Goal: Use online tool/utility: Use online tool/utility

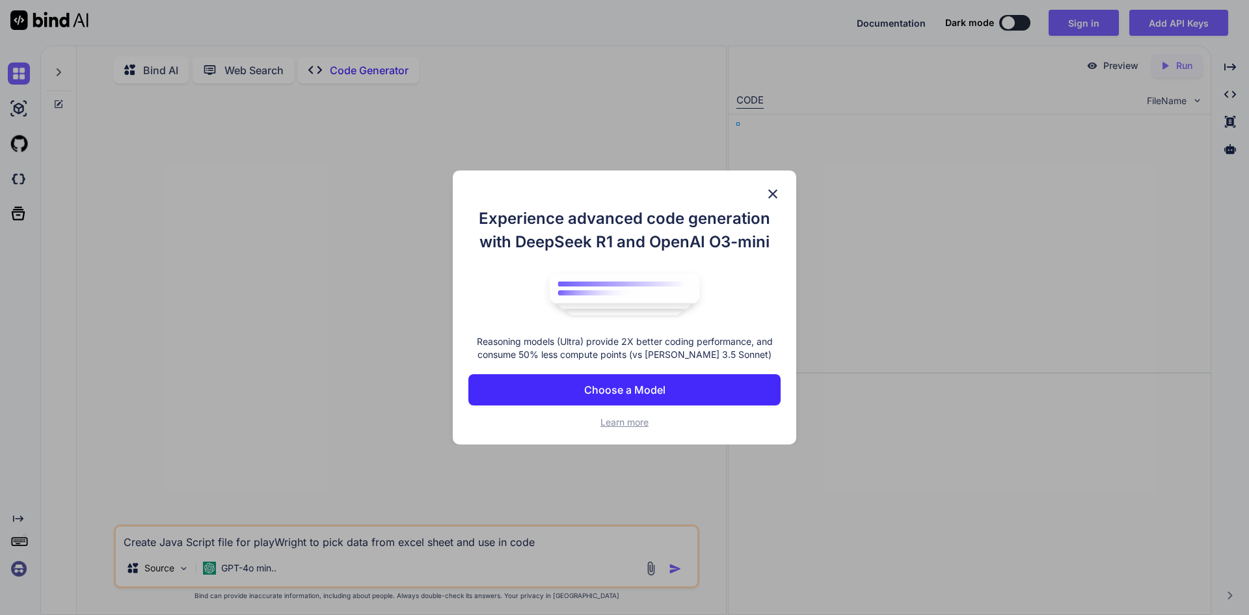
type textarea "x"
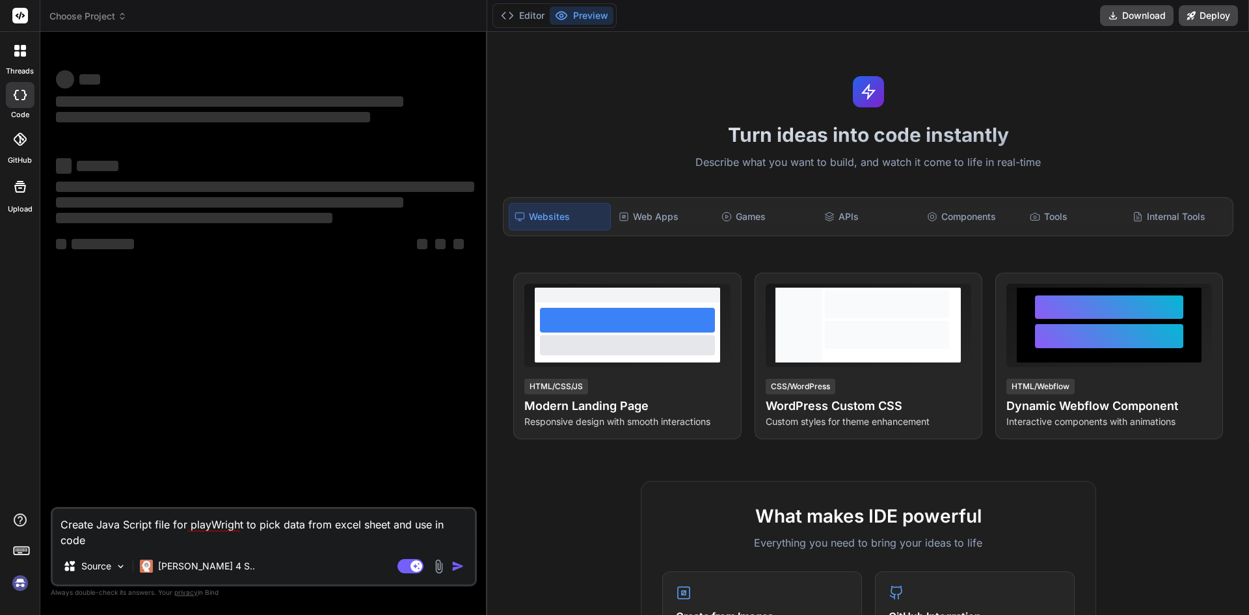
drag, startPoint x: 103, startPoint y: 546, endPoint x: 12, endPoint y: 511, distance: 97.6
click at [12, 511] on div "threads code GitHub Upload Choose Project Created with Pixso. Bind AI Web Searc…" at bounding box center [624, 307] width 1249 height 615
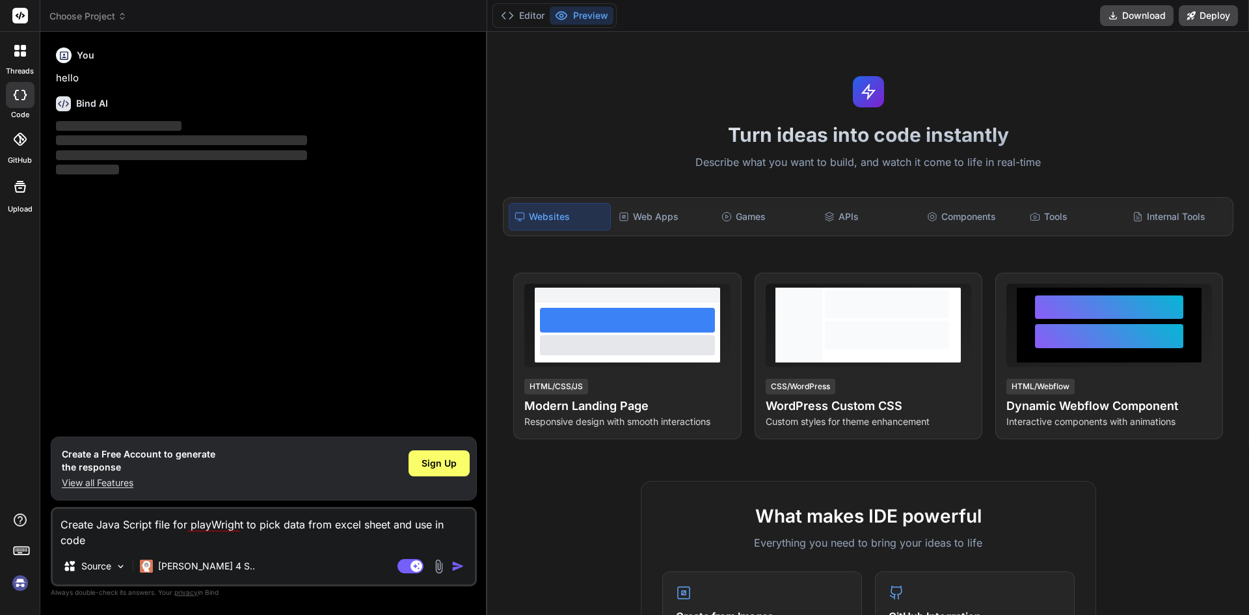
type textarea "x"
type textarea "const ExcelJS = require('exceljs'); async function excelTest() { const Workbook…"
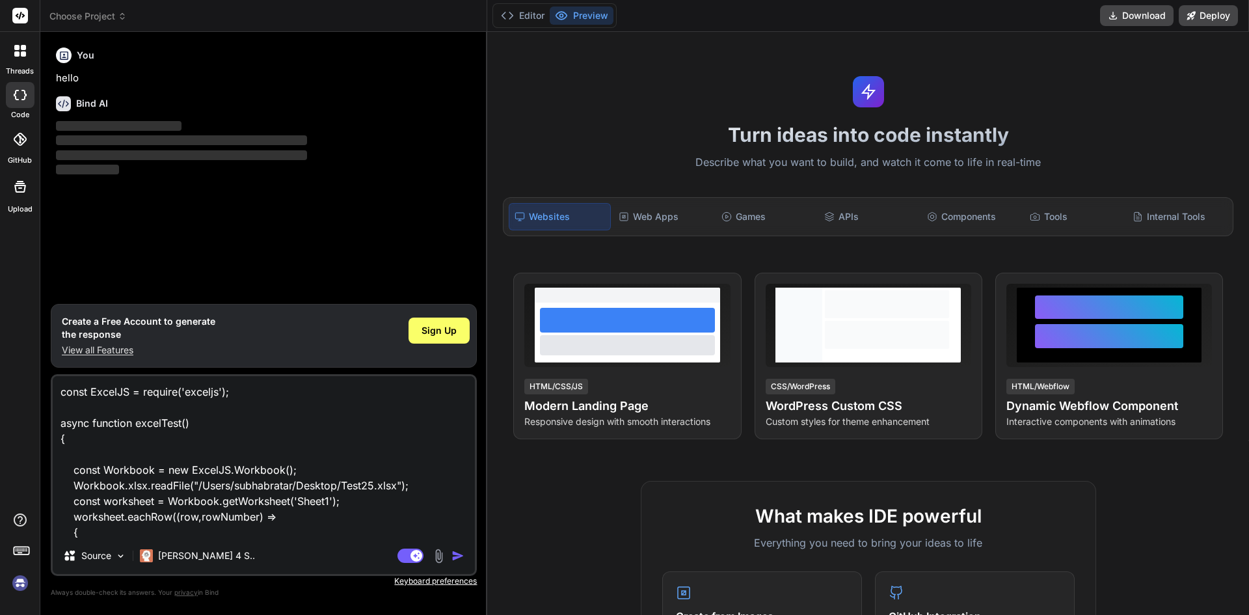
scroll to position [142, 0]
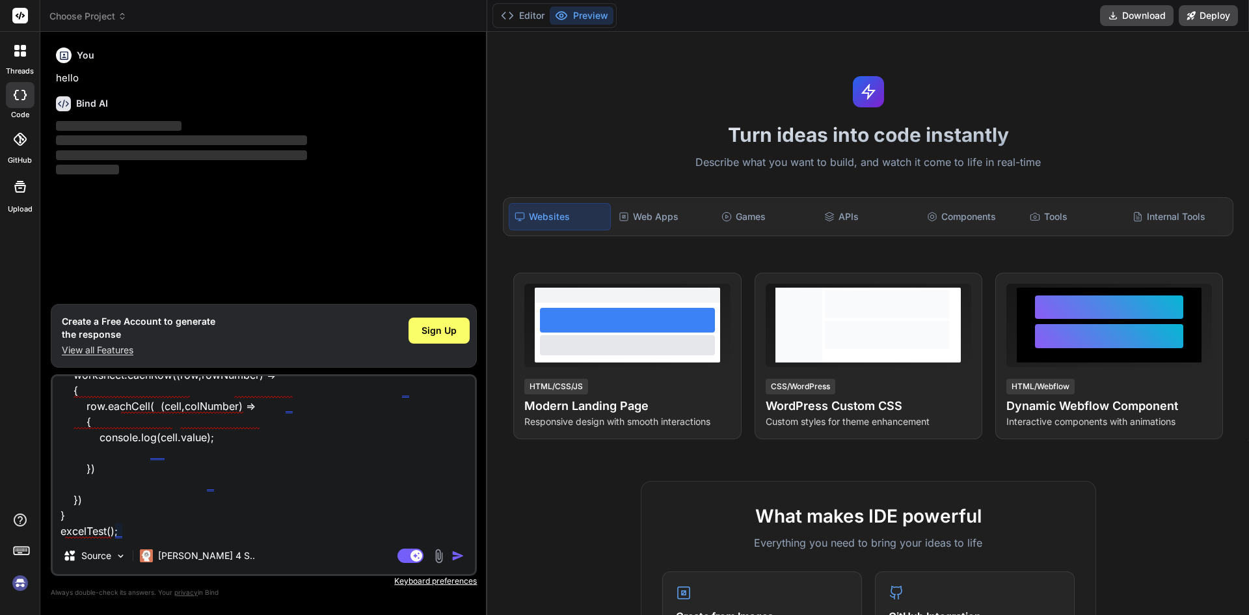
type textarea "x"
type textarea "const ExcelJS = require('exceljs'); async function excelTest() { const Workbook…"
click at [459, 551] on img "button" at bounding box center [457, 555] width 13 height 13
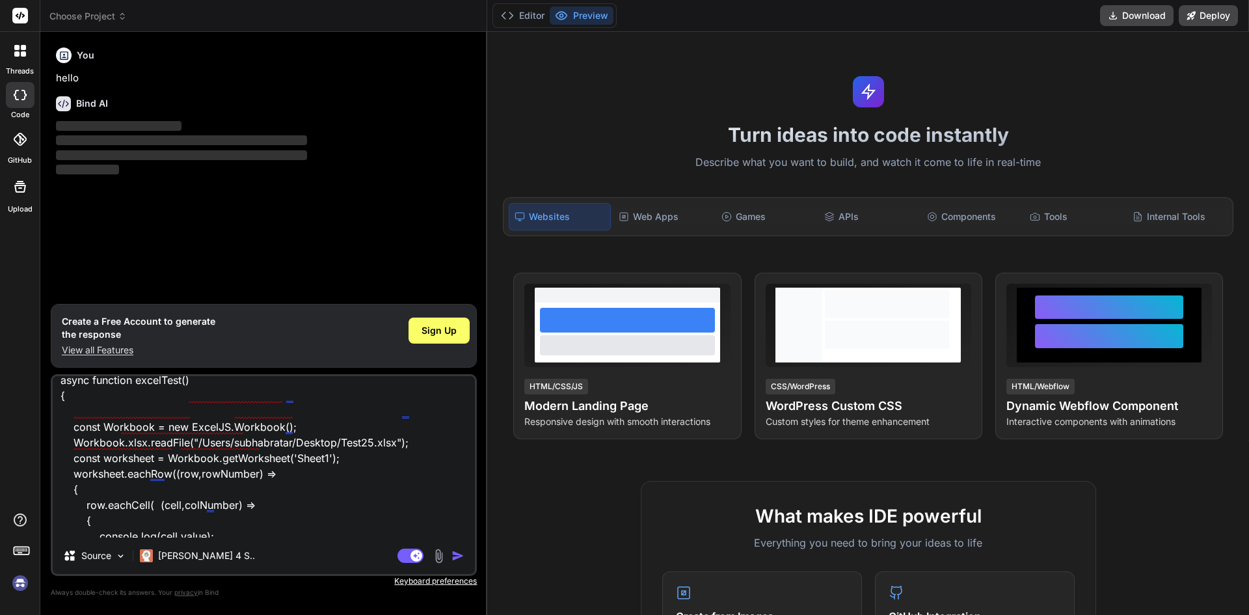
scroll to position [0, 0]
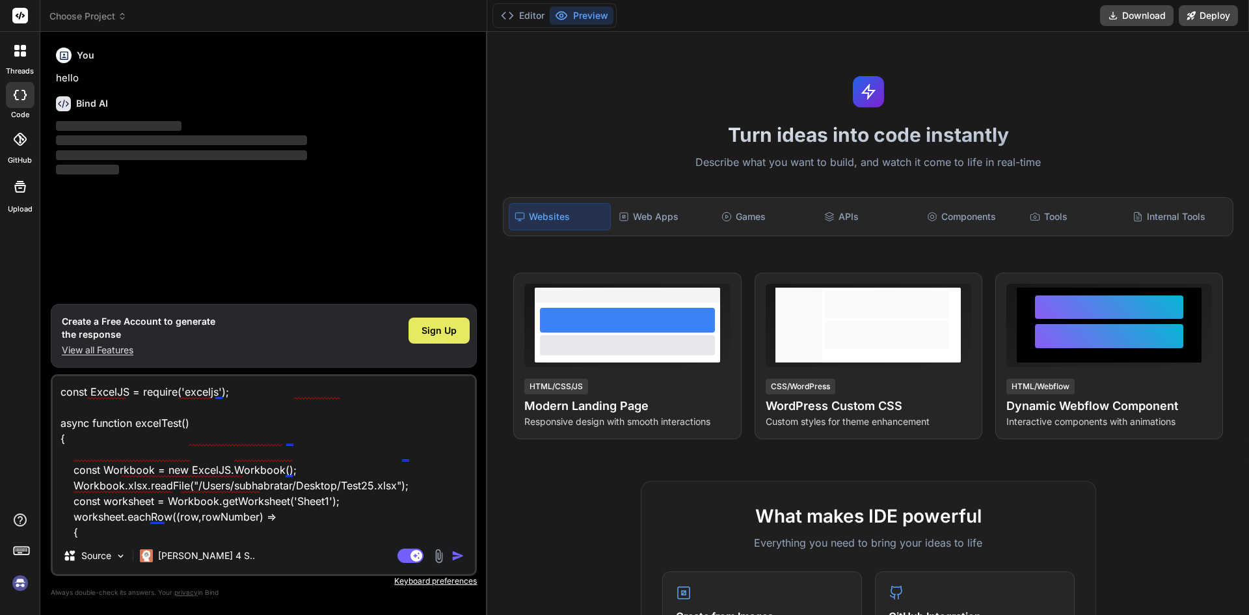
click at [457, 332] on div "Sign Up" at bounding box center [438, 330] width 61 height 26
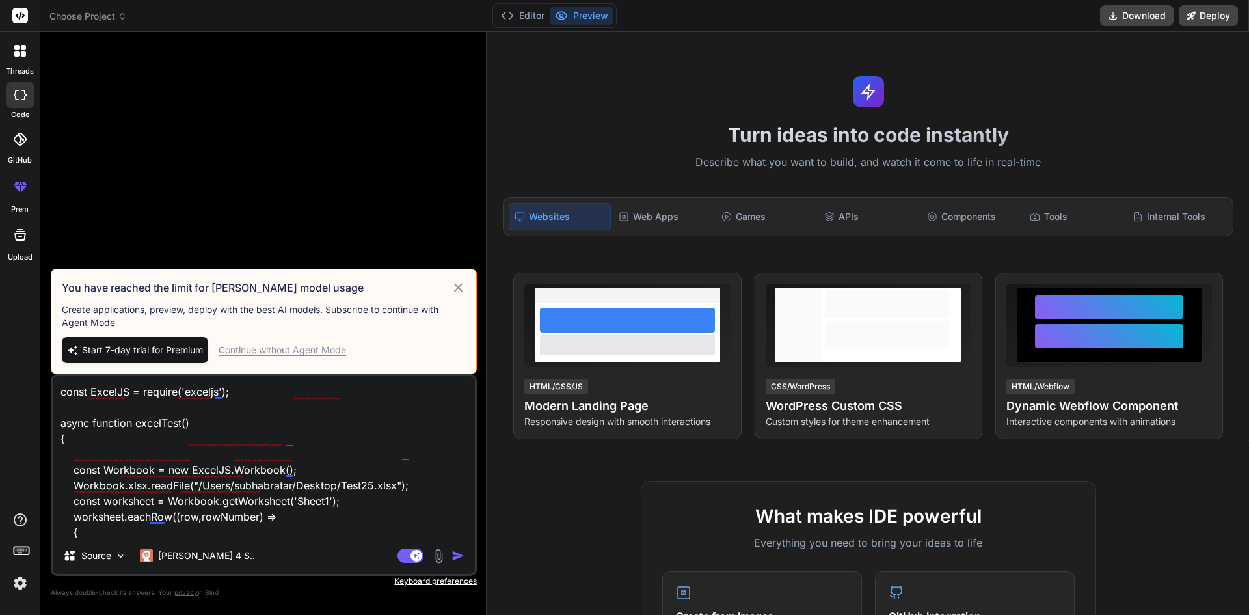
click at [464, 284] on icon at bounding box center [458, 288] width 15 height 16
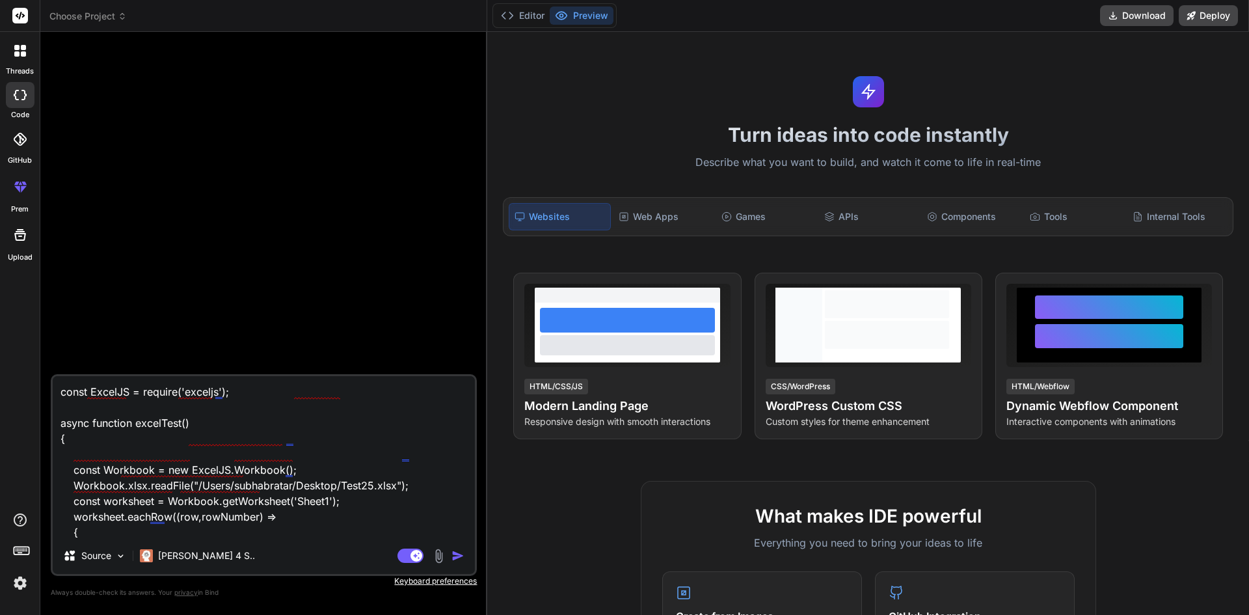
click at [453, 550] on img "button" at bounding box center [457, 555] width 13 height 13
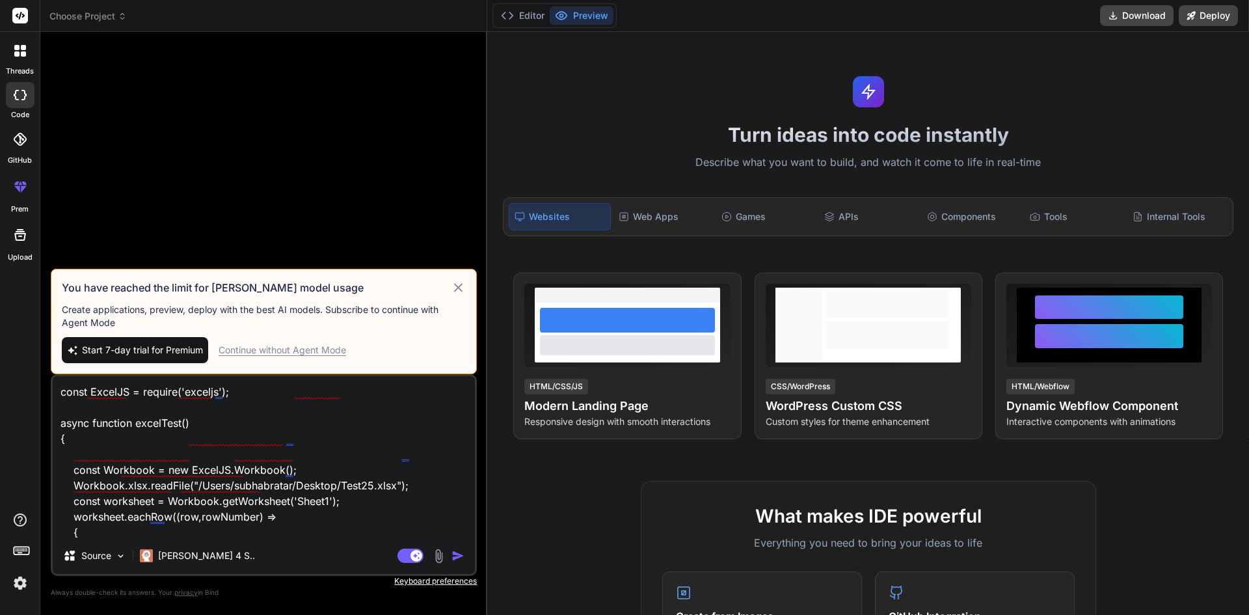
click at [278, 349] on div "Continue without Agent Mode" at bounding box center [282, 349] width 127 height 13
type textarea "x"
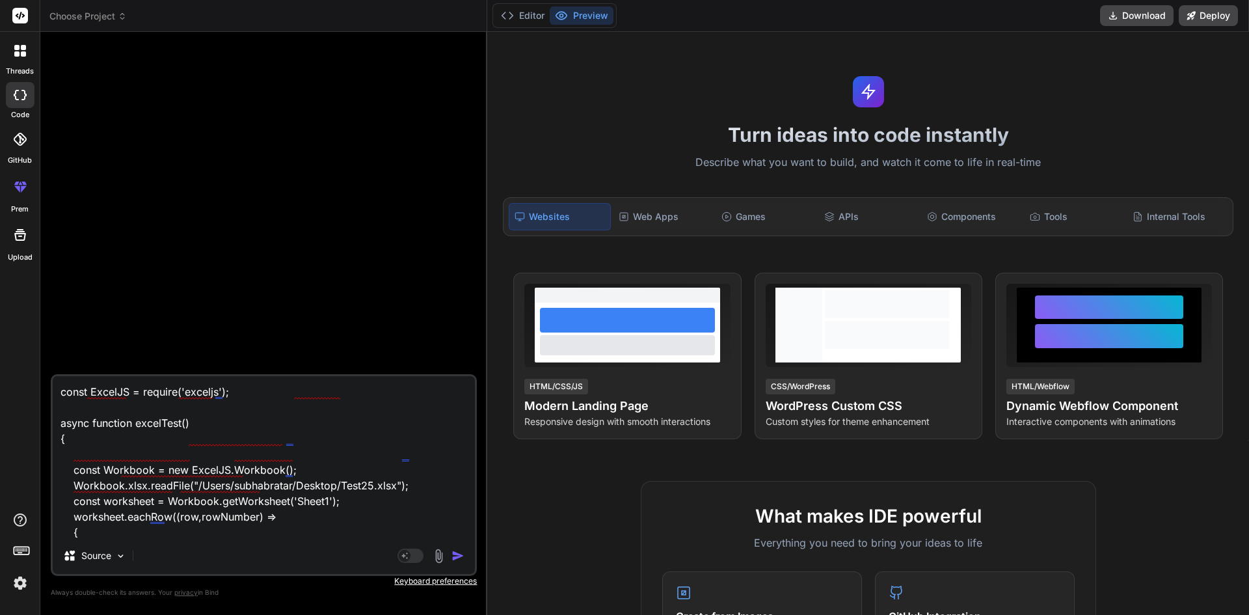
click at [455, 548] on div "Agent Mode. When this toggle is activated, AI automatically makes decisions, re…" at bounding box center [432, 556] width 75 height 16
click at [455, 555] on img "button" at bounding box center [457, 555] width 13 height 13
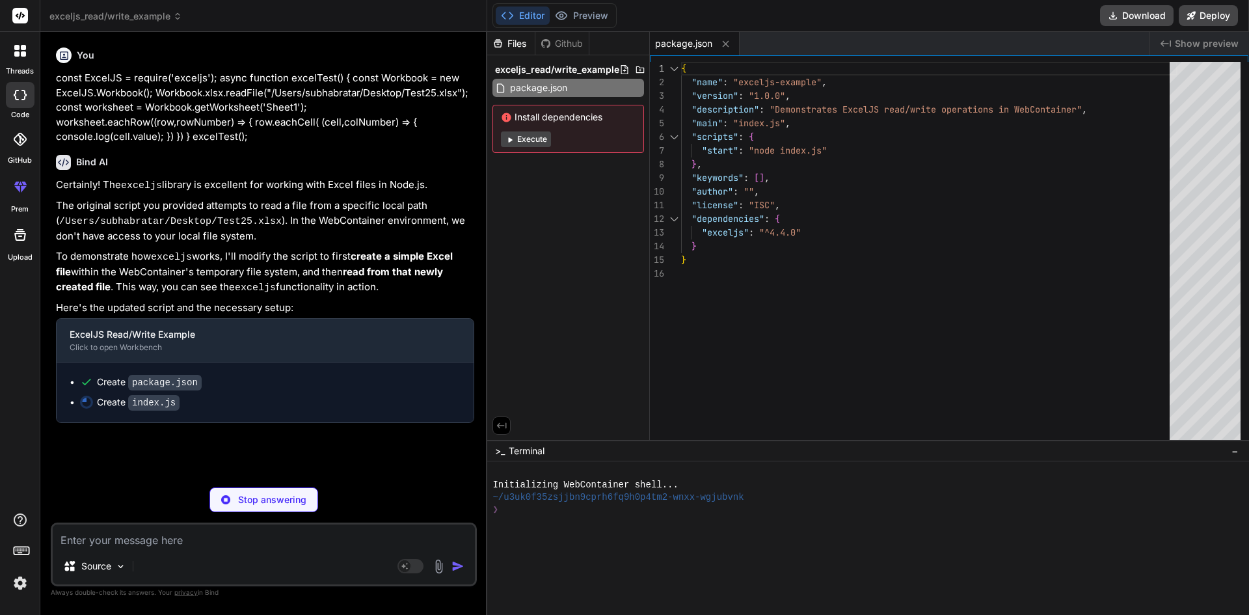
type textarea "x"
type textarea "console.error(`Error reading Excel file: ${error.message}`); } } excelTest();"
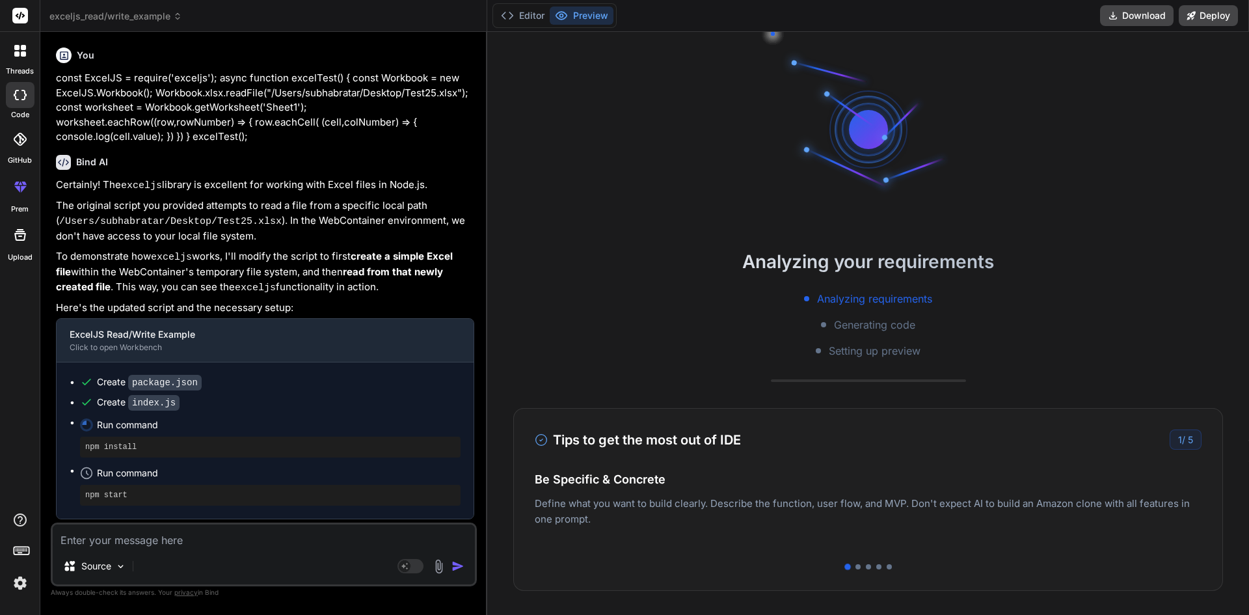
scroll to position [49, 0]
click at [854, 563] on div "Tips to get the most out of IDE 1 / 5 Be Specific & Concrete Define what you wa…" at bounding box center [867, 499] width 709 height 183
click at [858, 567] on div at bounding box center [857, 566] width 5 height 5
click at [862, 566] on div at bounding box center [868, 566] width 667 height 5
click at [870, 565] on div at bounding box center [868, 566] width 667 height 5
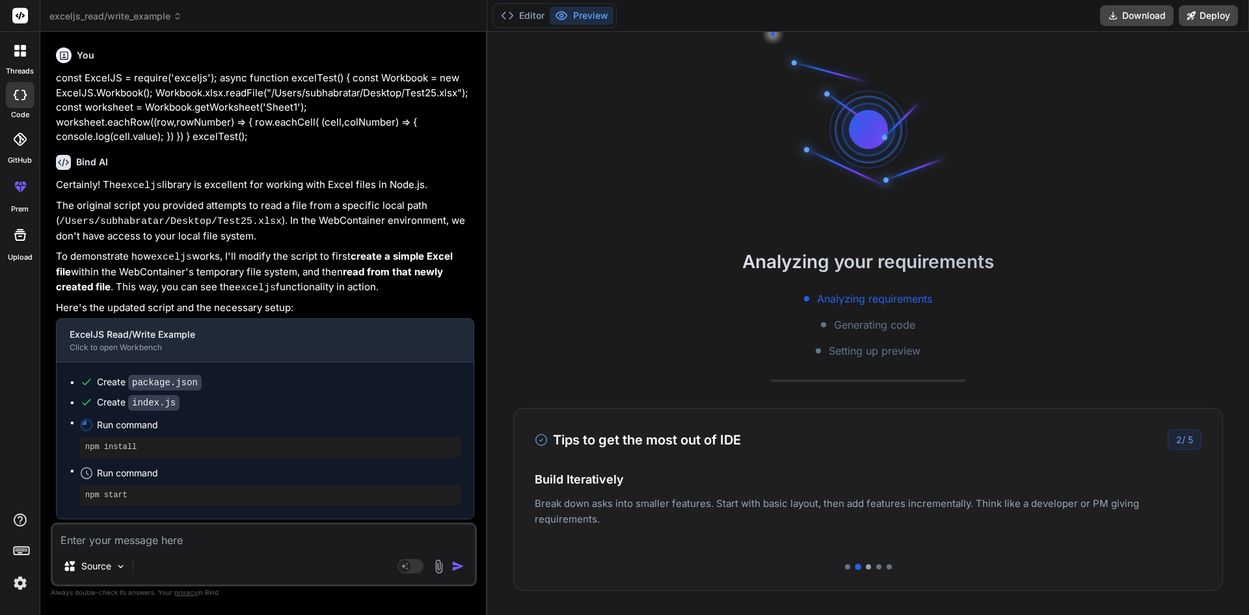
click at [869, 566] on div at bounding box center [868, 566] width 5 height 5
click at [873, 564] on div at bounding box center [868, 566] width 667 height 5
click at [876, 567] on div at bounding box center [878, 566] width 5 height 5
click at [888, 568] on div at bounding box center [888, 566] width 5 height 5
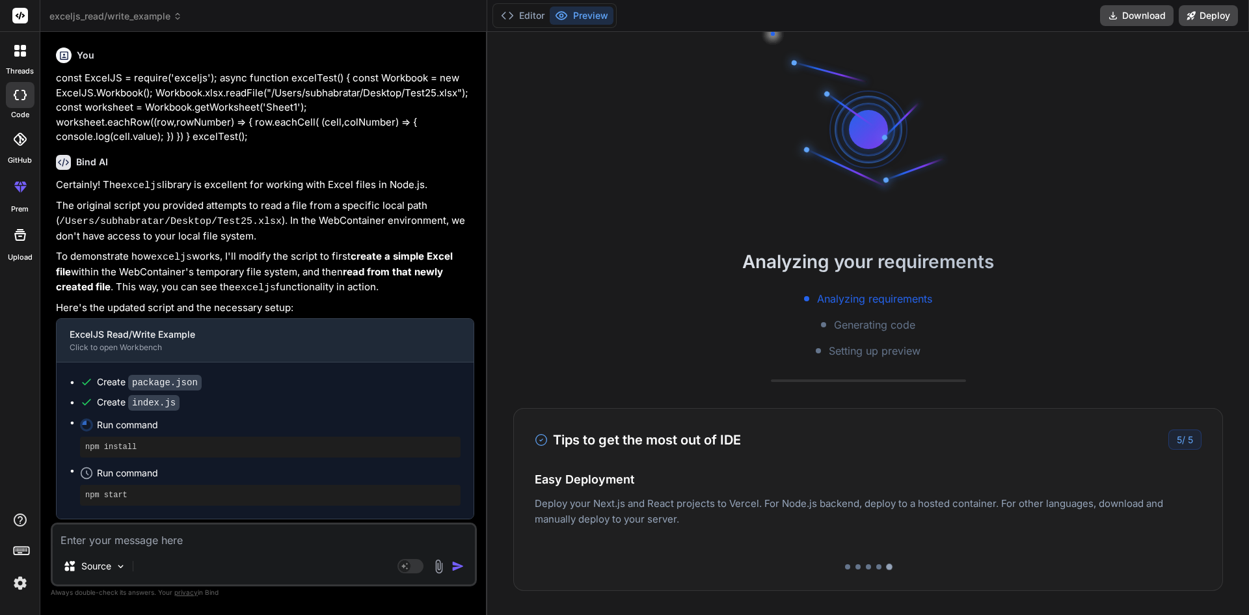
type textarea "x"
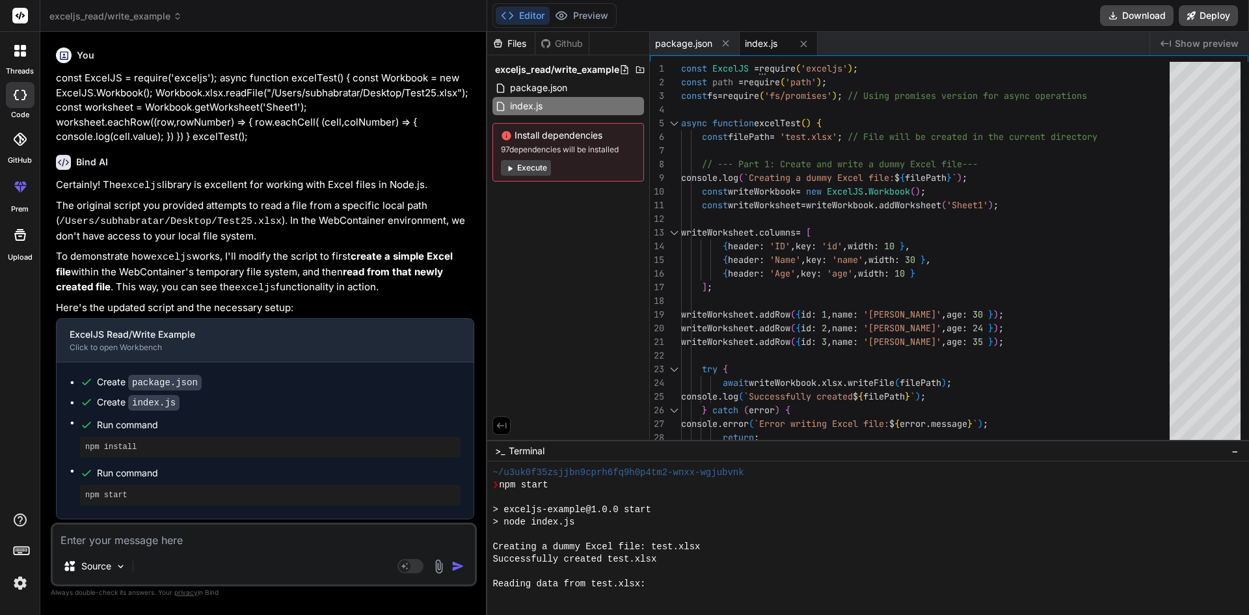
scroll to position [593, 0]
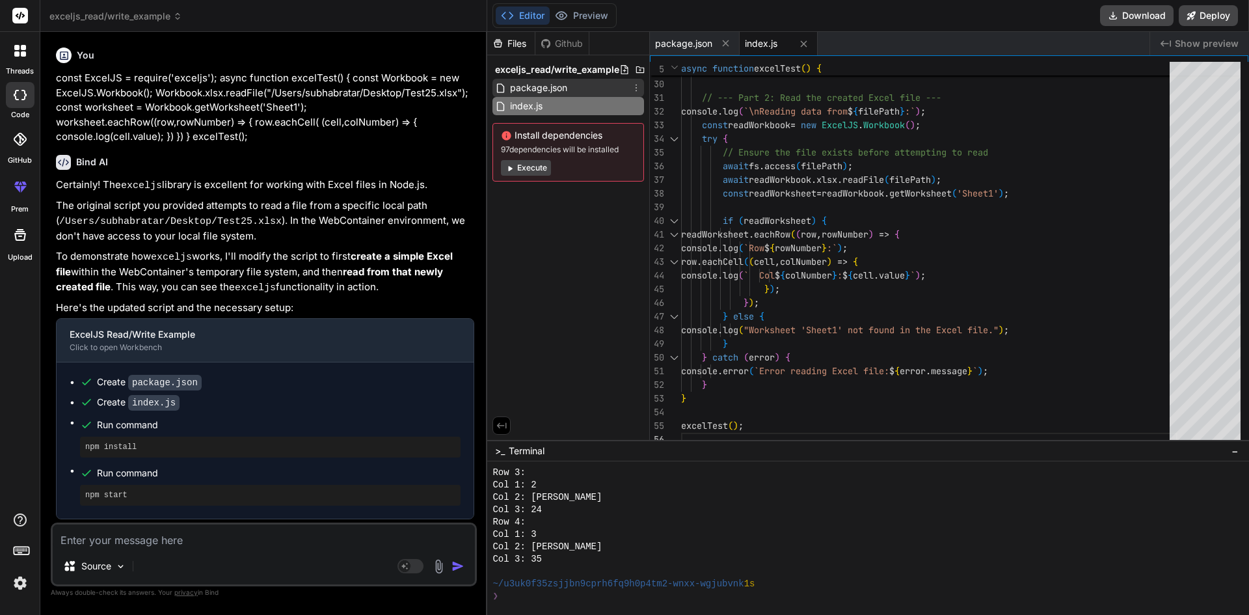
click at [546, 92] on span "package.json" at bounding box center [539, 88] width 60 height 16
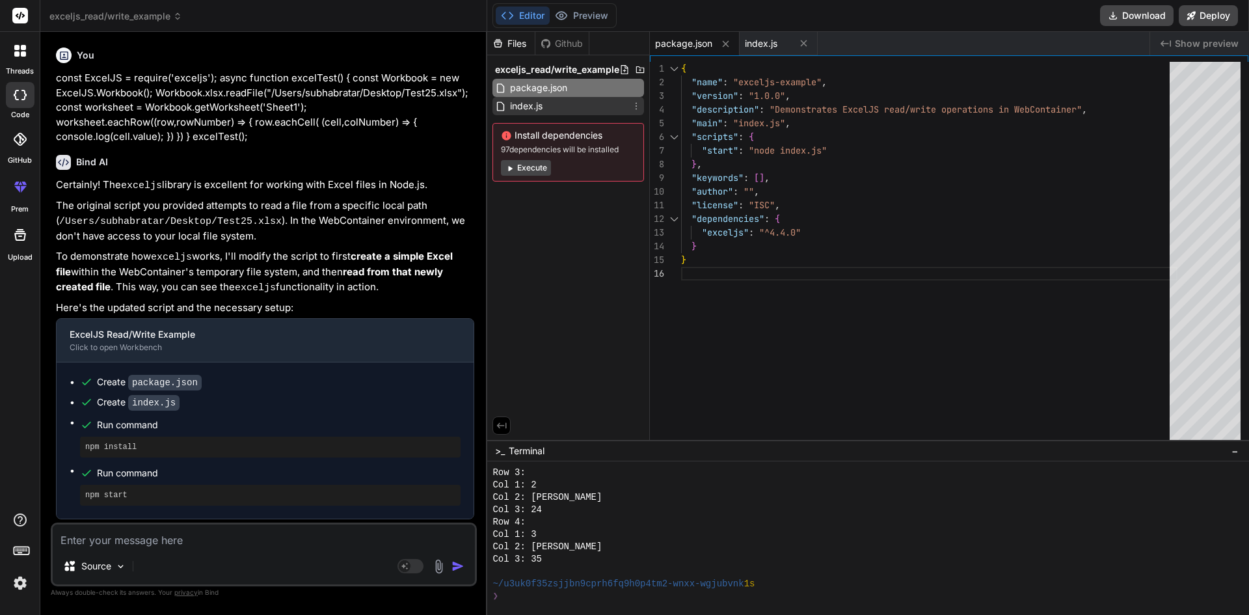
click at [550, 108] on div "index.js" at bounding box center [568, 106] width 152 height 18
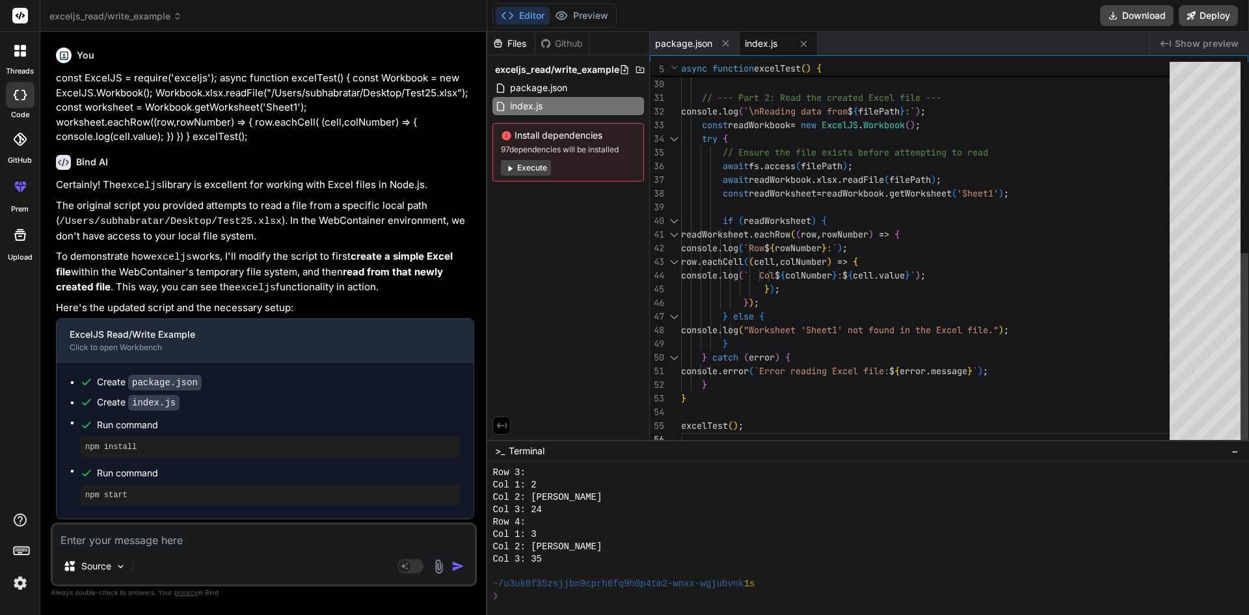
type textarea "readWorksheet.eachRow((row, rowNumber) => { console.log(`Row ${rowNumber}:`); r…"
click at [1148, 289] on div "return ; } // --- Part 2: Read the created Excel file --- console . log ( `\nRe…" at bounding box center [929, 63] width 496 height 765
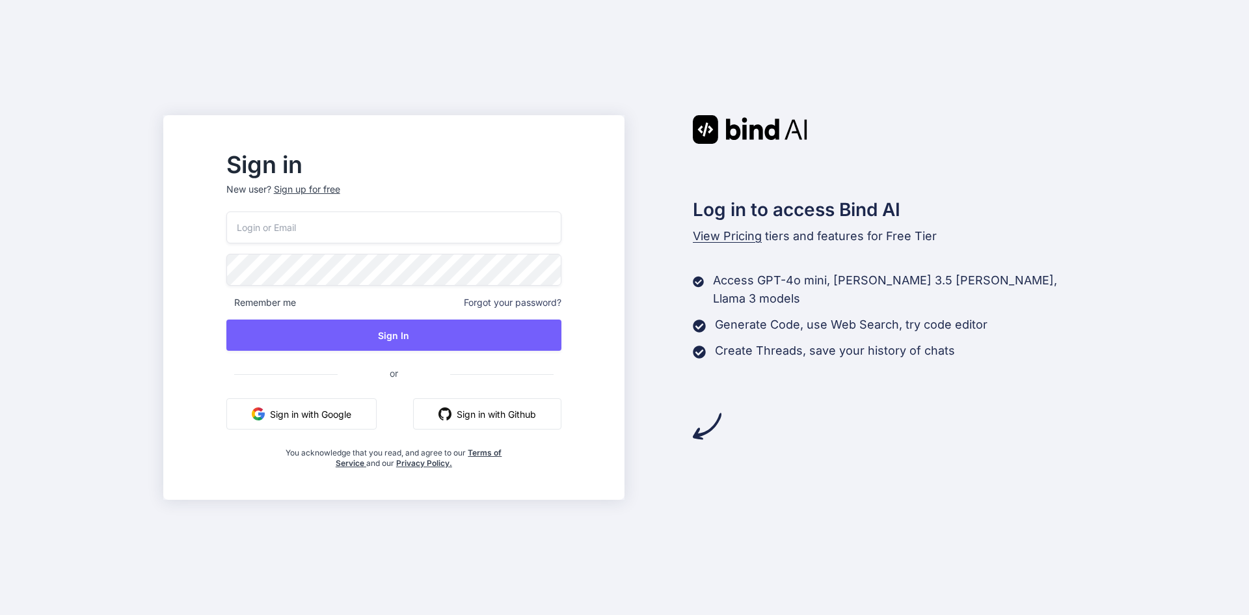
click at [334, 416] on button "Sign in with Google" at bounding box center [301, 413] width 150 height 31
